Goal: Information Seeking & Learning: Learn about a topic

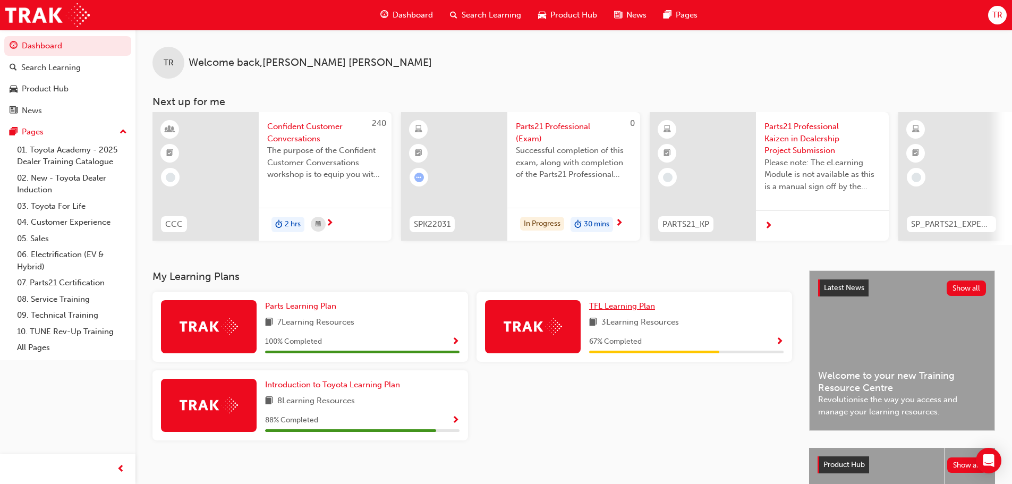
click at [640, 308] on span "TFL Learning Plan" at bounding box center [622, 306] width 66 height 10
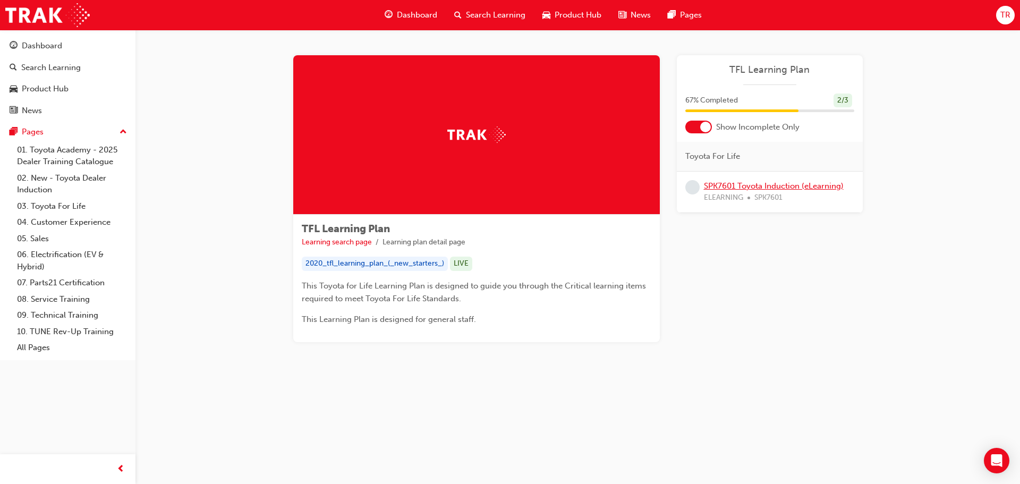
click at [782, 188] on link "SPK7601 Toyota Induction (eLearning)" at bounding box center [774, 186] width 140 height 10
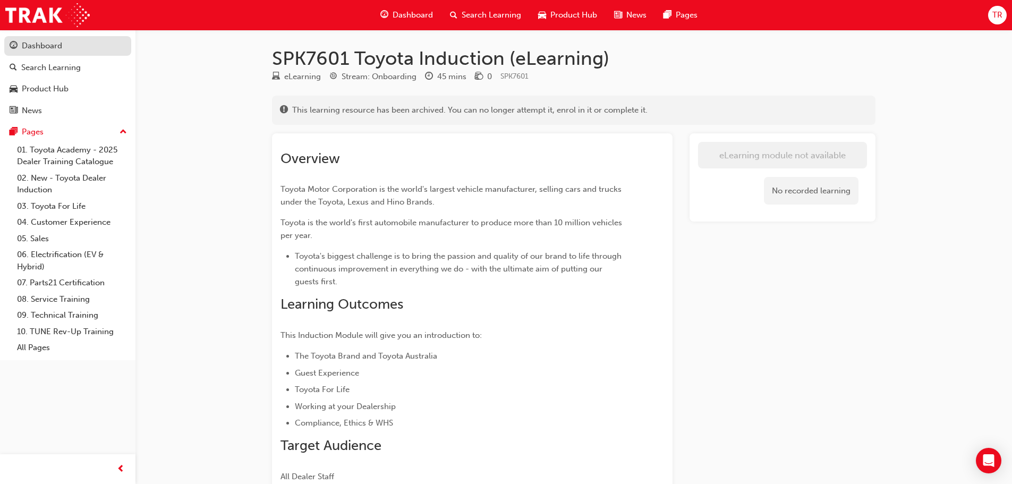
click at [62, 45] on div "Dashboard" at bounding box center [42, 46] width 40 height 12
